Goal: Navigation & Orientation: Understand site structure

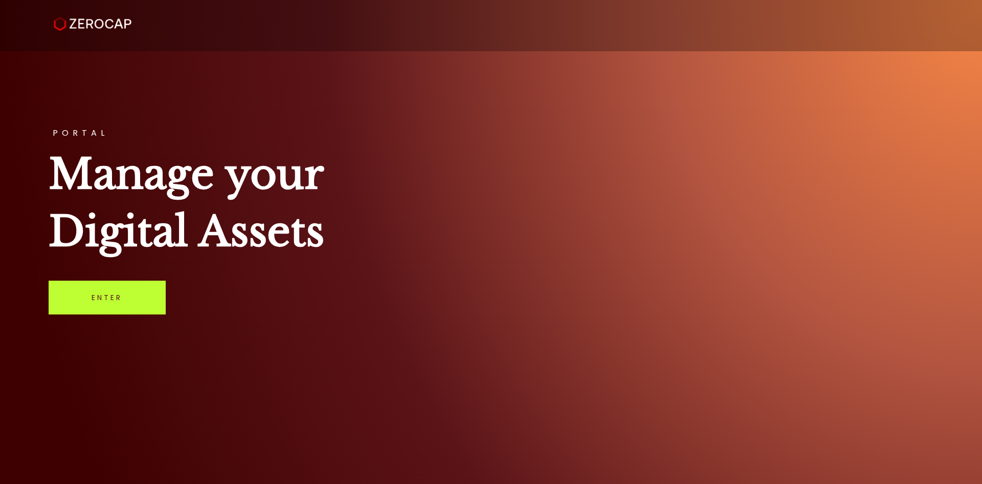
click at [148, 298] on link "Enter" at bounding box center [107, 297] width 117 height 34
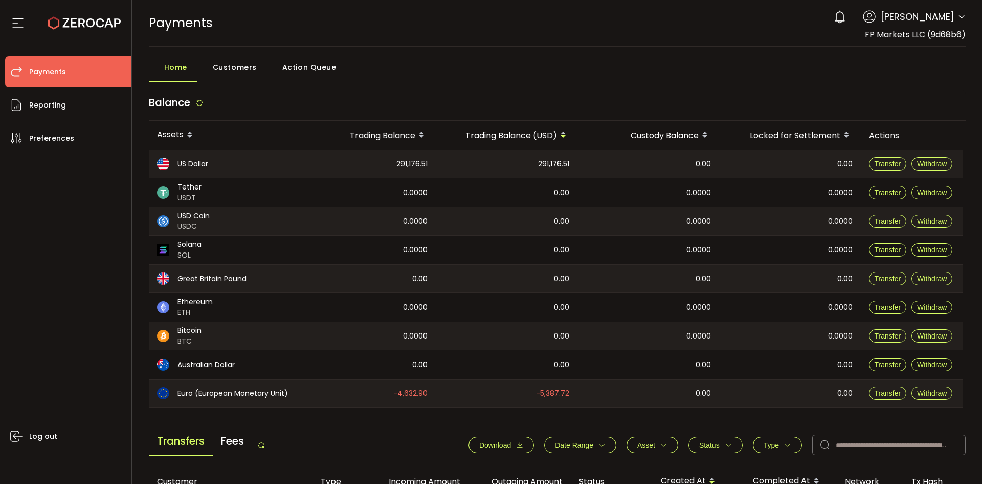
scroll to position [307, 0]
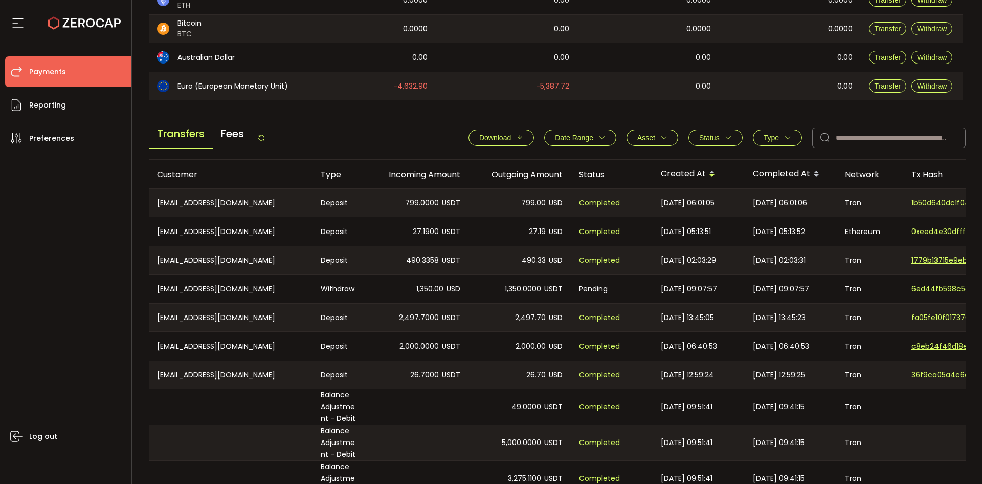
click at [266, 138] on icon at bounding box center [261, 138] width 8 height 8
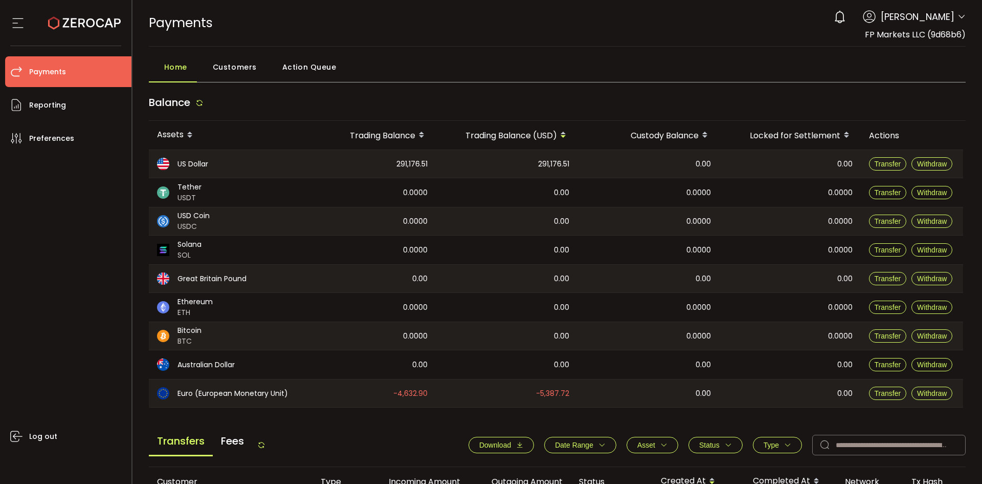
click at [306, 168] on div "US Dollar" at bounding box center [228, 164] width 159 height 28
click at [243, 62] on span "Customers" at bounding box center [235, 67] width 44 height 20
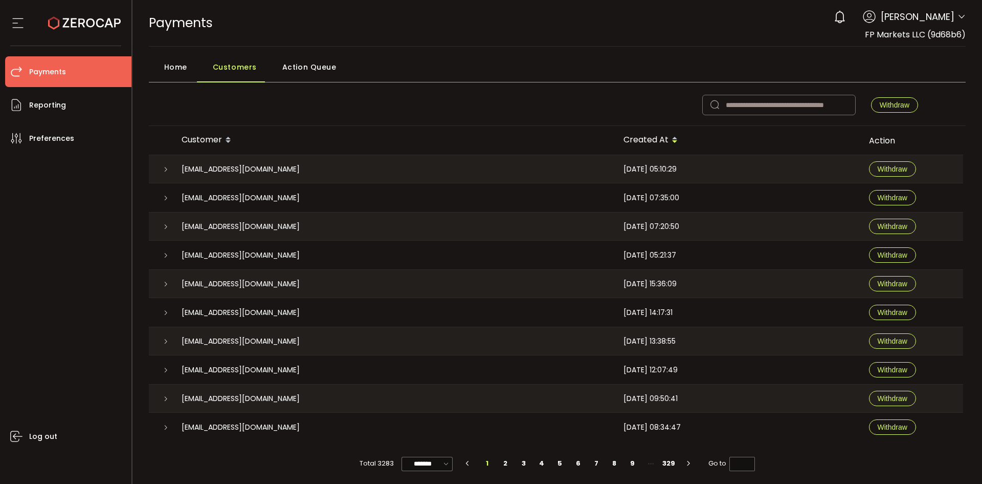
click at [324, 61] on span "Action Queue" at bounding box center [309, 67] width 54 height 20
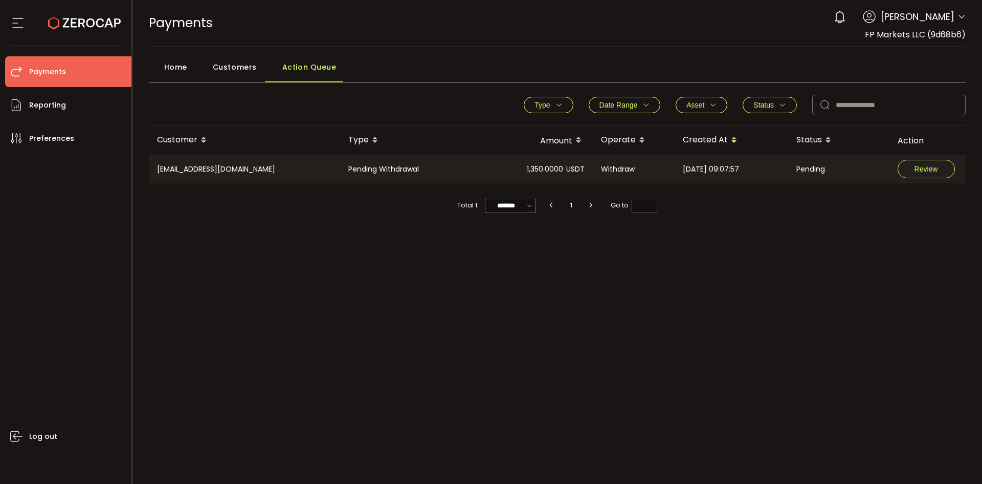
click at [180, 74] on span "Home" at bounding box center [175, 67] width 23 height 20
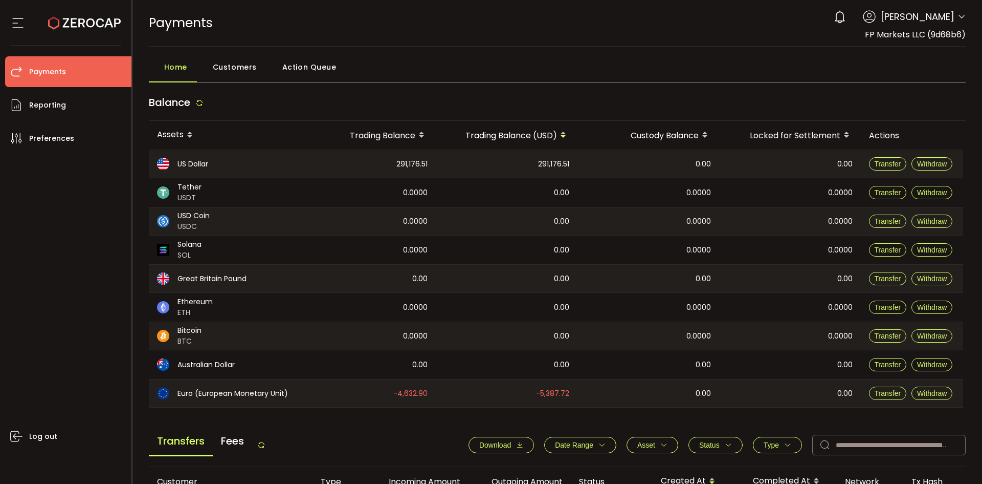
click at [300, 107] on div "Balance" at bounding box center [558, 105] width 818 height 31
